Goal: Transaction & Acquisition: Download file/media

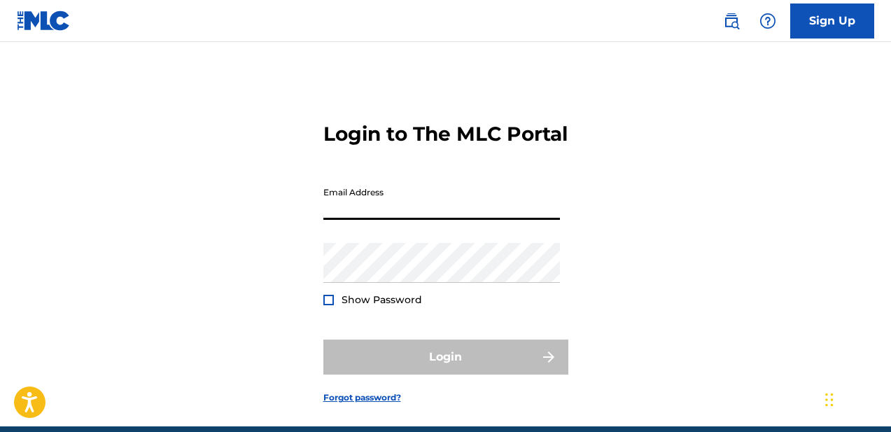
type input "[EMAIL_ADDRESS][DOMAIN_NAME]"
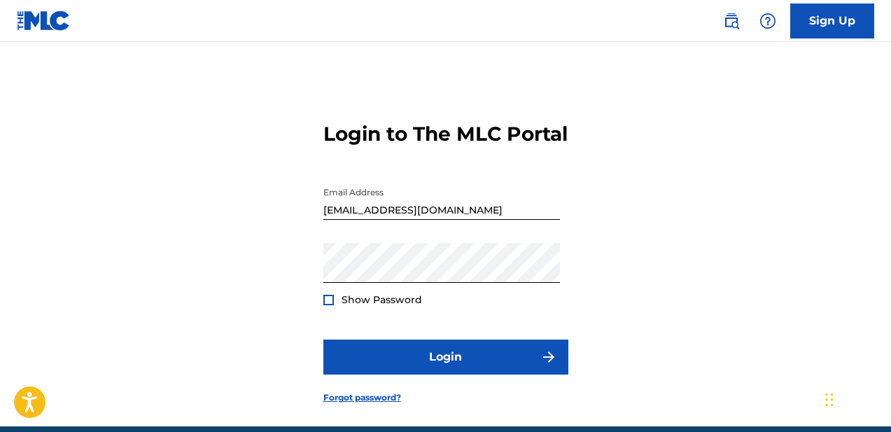
click at [326, 305] on div at bounding box center [328, 300] width 11 height 11
click at [330, 304] on img at bounding box center [329, 300] width 8 height 8
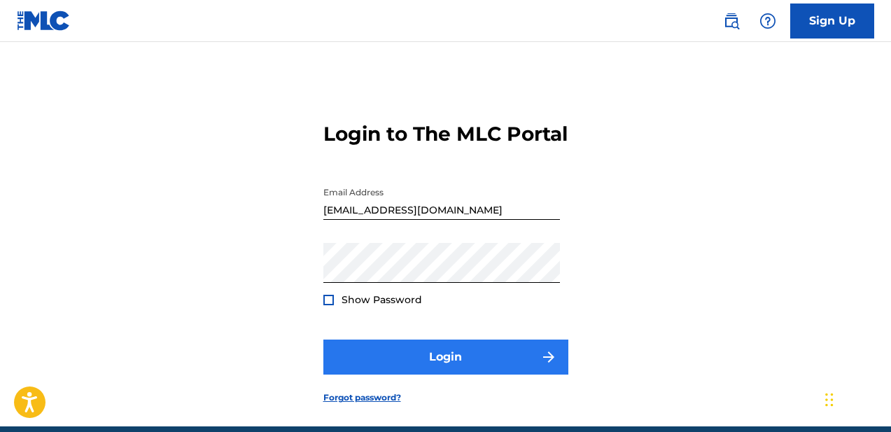
click at [446, 375] on button "Login" at bounding box center [445, 357] width 245 height 35
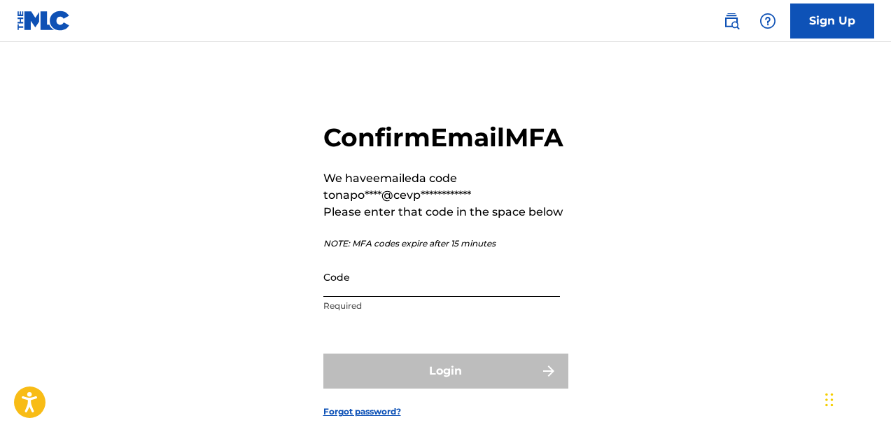
click at [374, 297] on input "Code" at bounding box center [441, 277] width 237 height 40
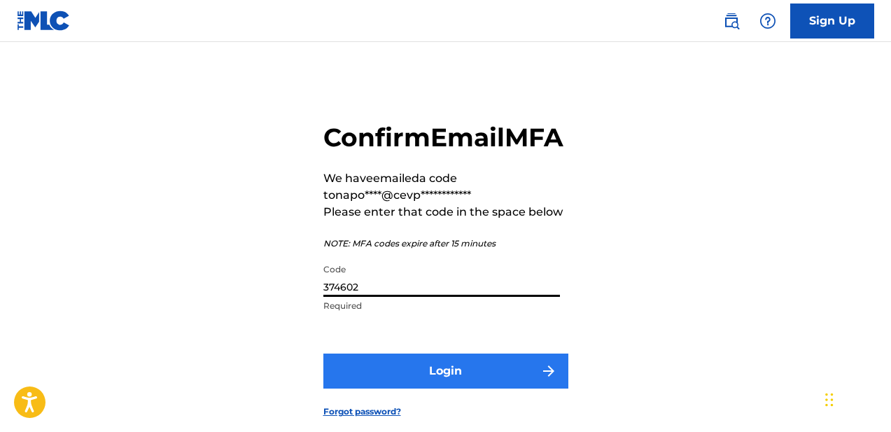
type input "374602"
click at [430, 389] on button "Login" at bounding box center [445, 371] width 245 height 35
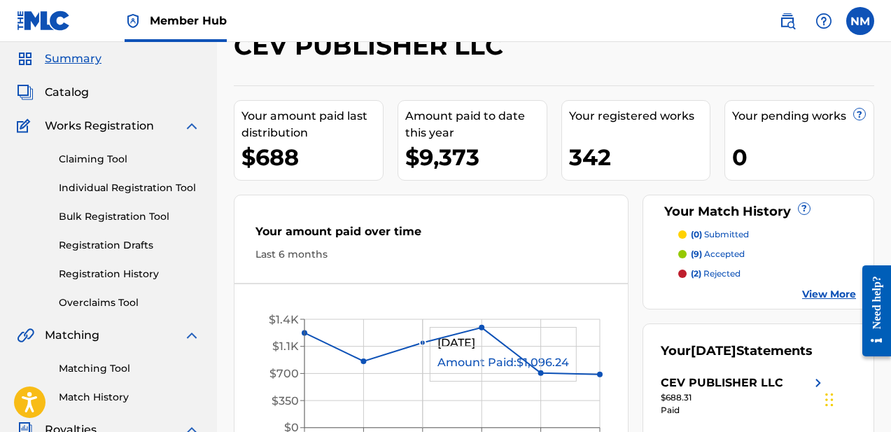
scroll to position [40, 0]
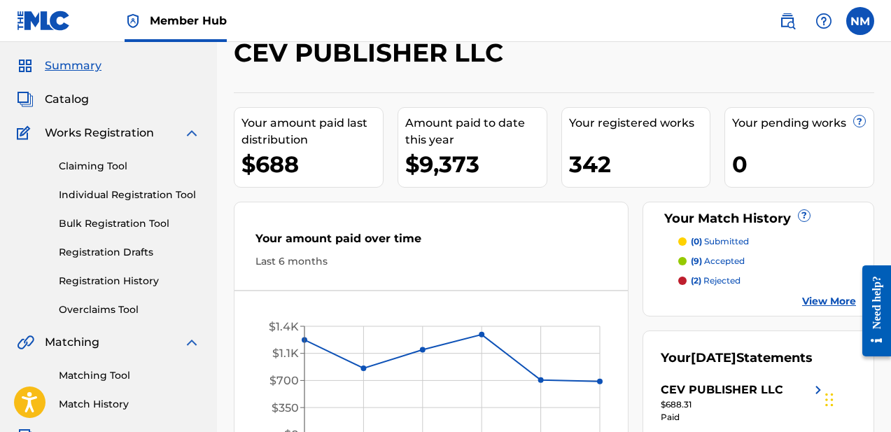
click at [344, 157] on div "$688" at bounding box center [312, 164] width 141 height 32
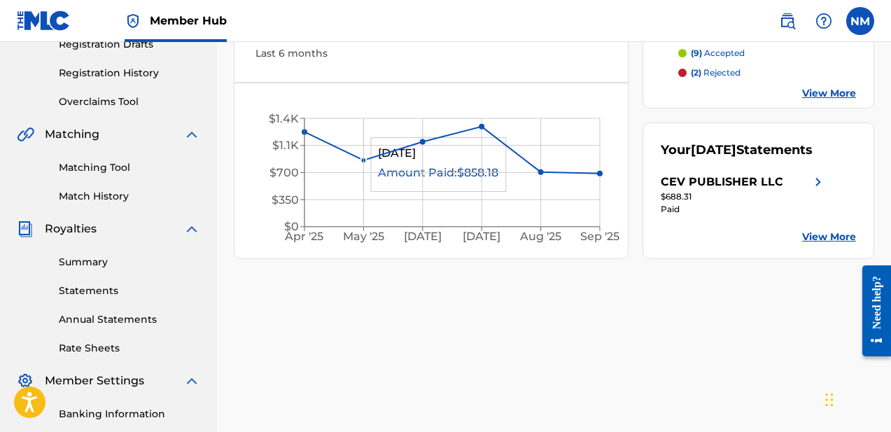
scroll to position [263, 0]
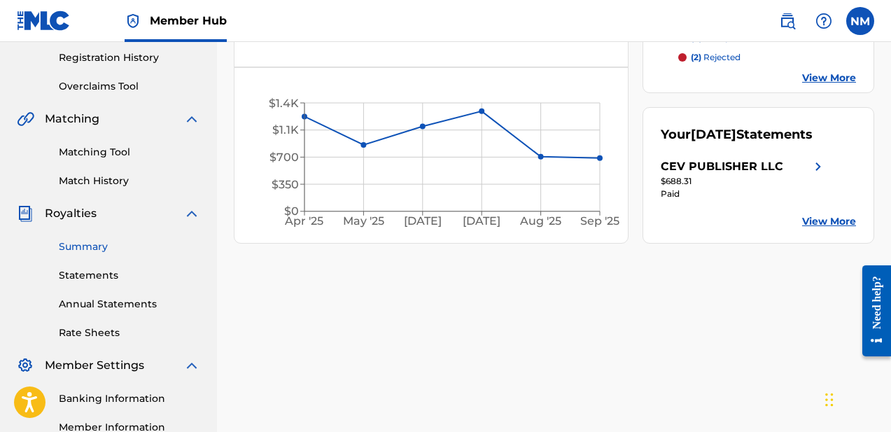
click at [99, 250] on link "Summary" at bounding box center [129, 246] width 141 height 15
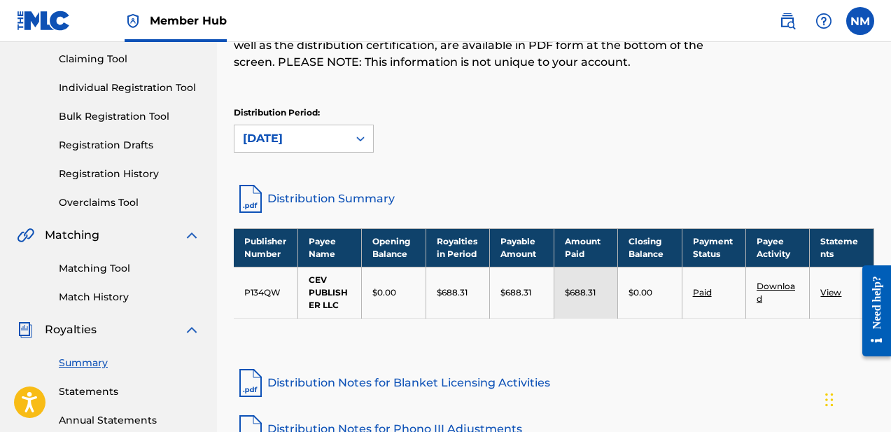
scroll to position [148, 0]
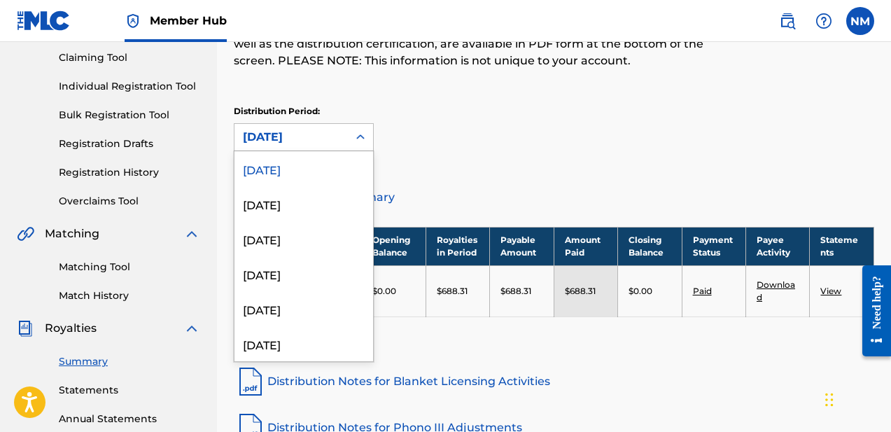
click at [358, 137] on icon at bounding box center [360, 136] width 8 height 5
click at [316, 164] on div "[DATE]" at bounding box center [304, 168] width 139 height 35
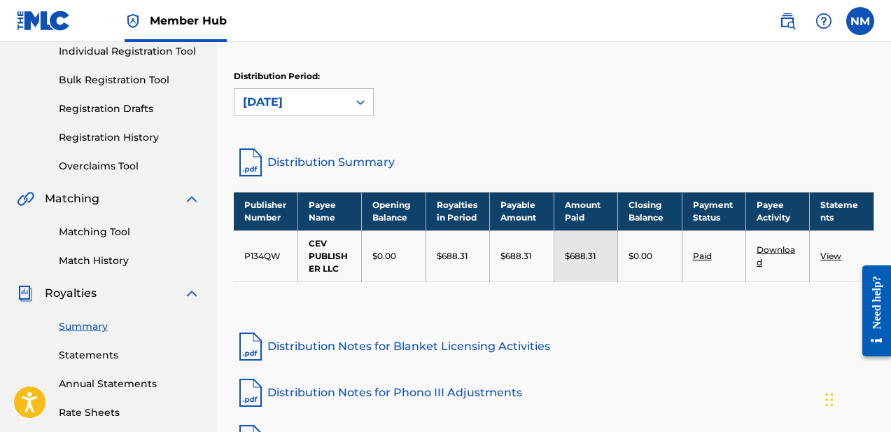
scroll to position [192, 0]
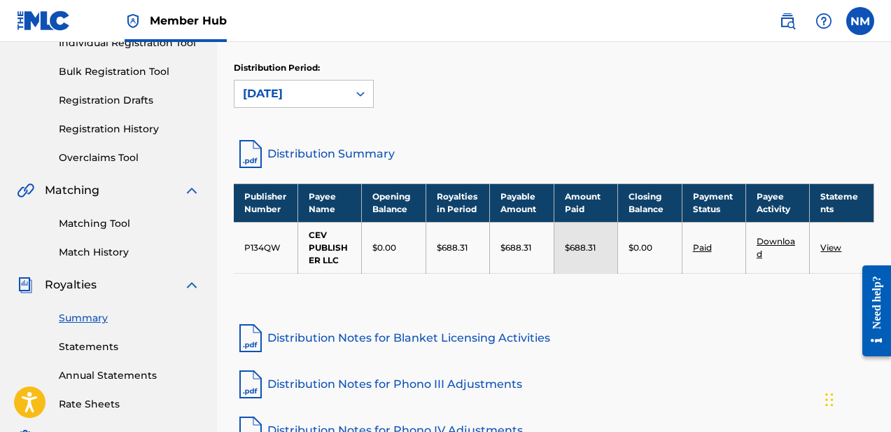
click at [454, 248] on p "$688.31" at bounding box center [452, 248] width 31 height 13
click at [517, 197] on th "Payable Amount" at bounding box center [522, 202] width 64 height 39
click at [83, 345] on link "Statements" at bounding box center [129, 347] width 141 height 15
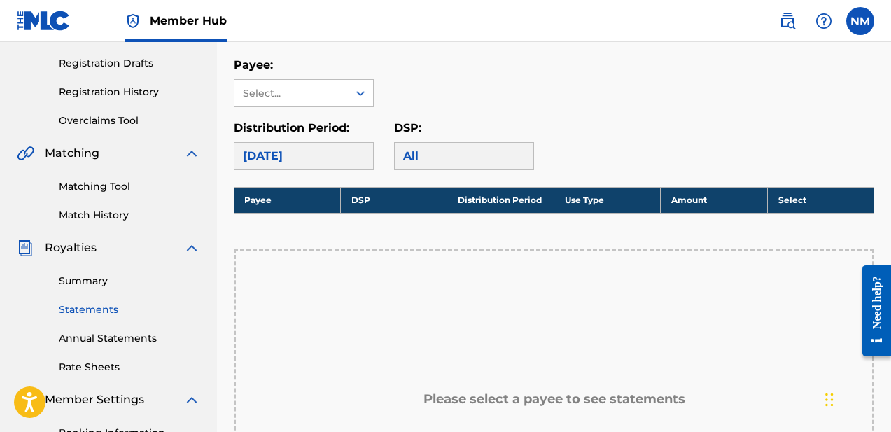
scroll to position [222, 0]
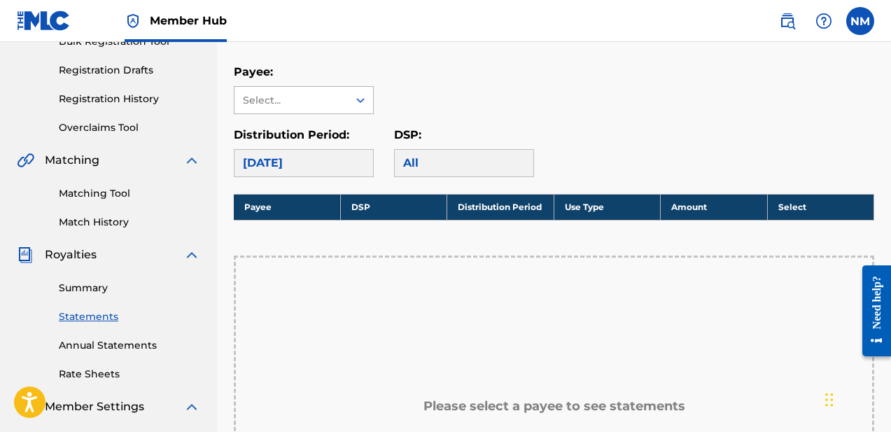
click at [338, 97] on div "Select..." at bounding box center [291, 100] width 113 height 27
click at [330, 130] on div "CEV PUBLISHER LLC" at bounding box center [304, 131] width 139 height 35
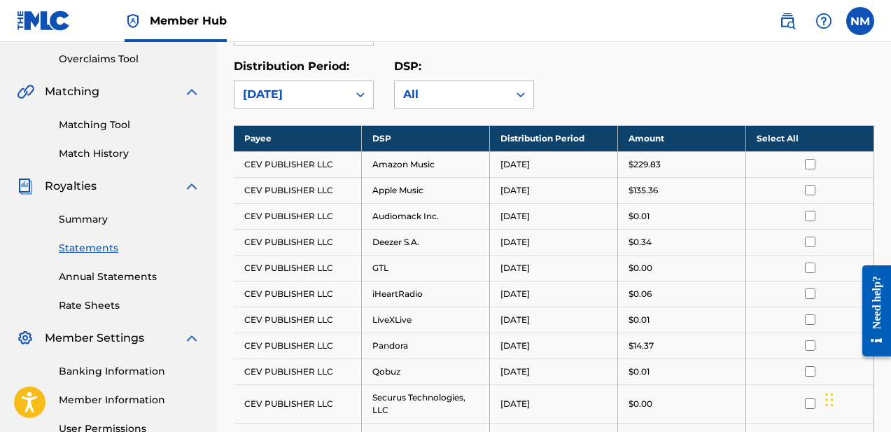
scroll to position [291, 0]
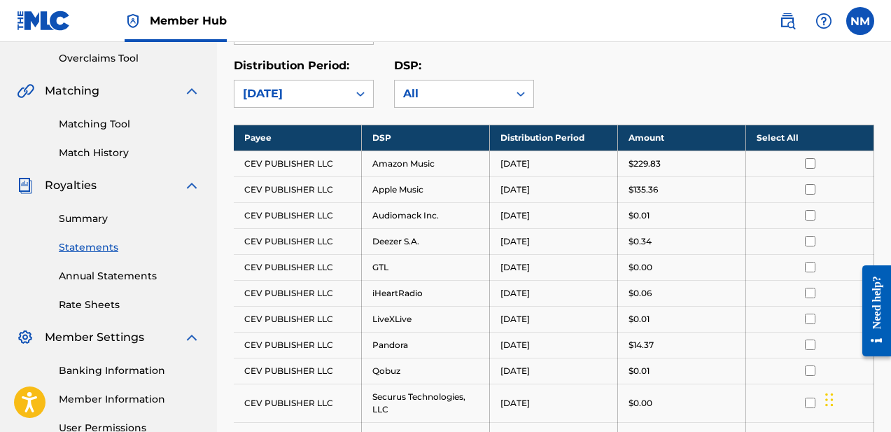
click at [804, 141] on th "Select All" at bounding box center [810, 138] width 128 height 26
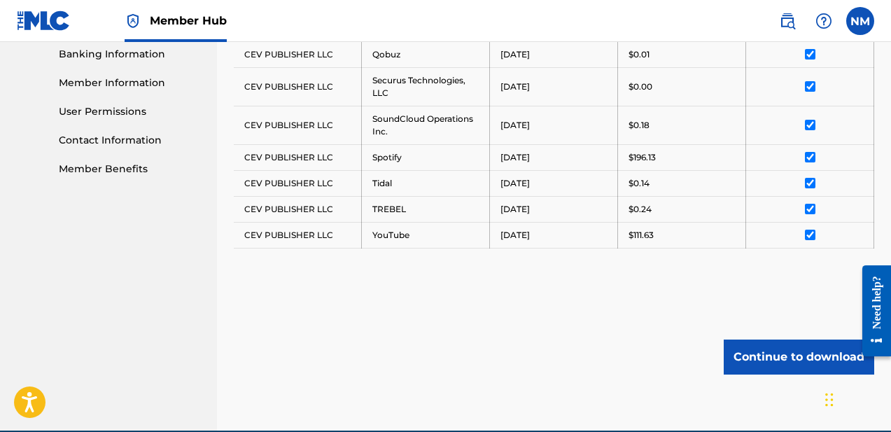
scroll to position [608, 0]
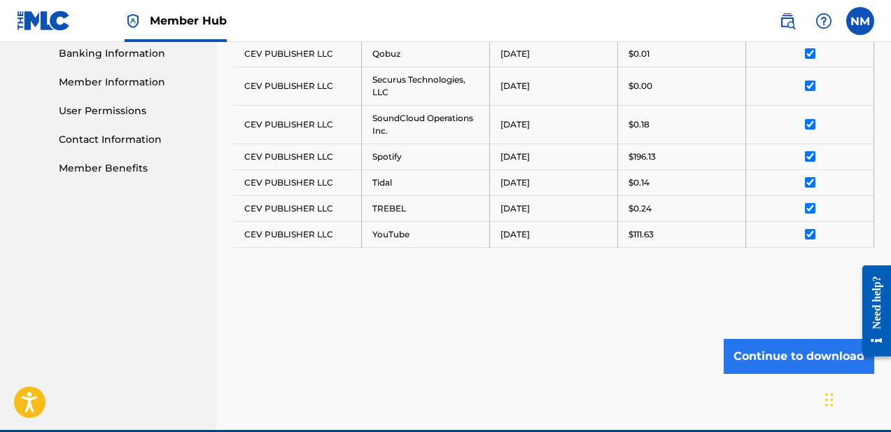
click at [772, 355] on button "Continue to download" at bounding box center [799, 356] width 151 height 35
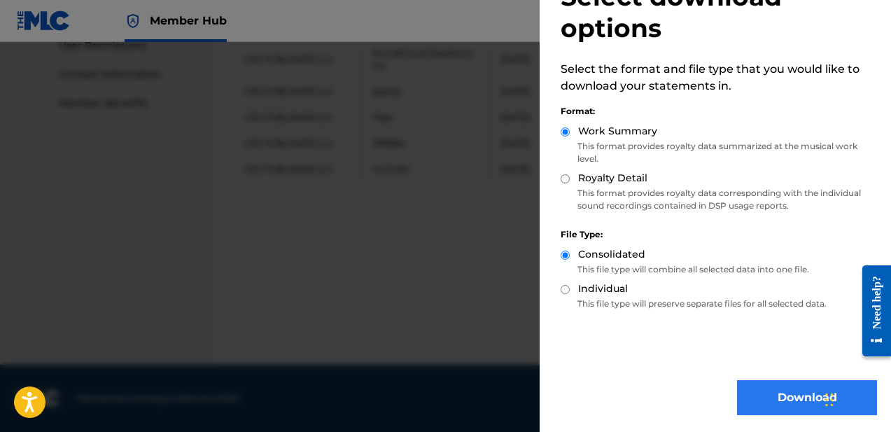
scroll to position [673, 0]
click at [779, 396] on button "Download" at bounding box center [807, 397] width 140 height 35
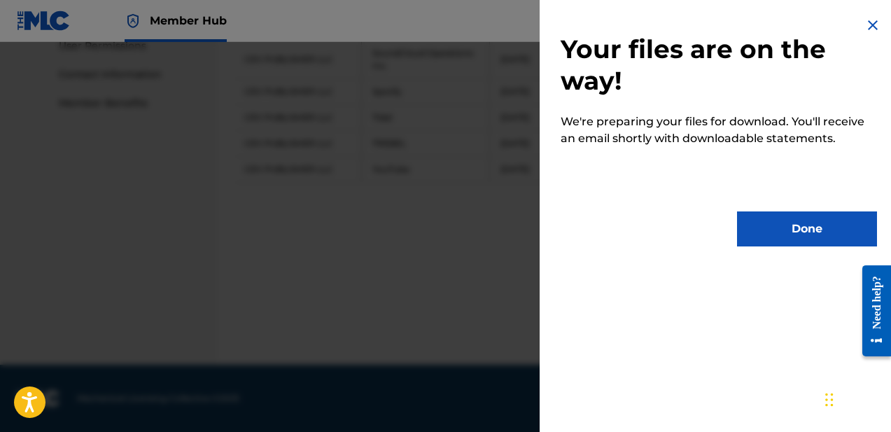
scroll to position [0, 0]
click at [790, 228] on button "Done" at bounding box center [807, 228] width 140 height 35
